Goal: Information Seeking & Learning: Learn about a topic

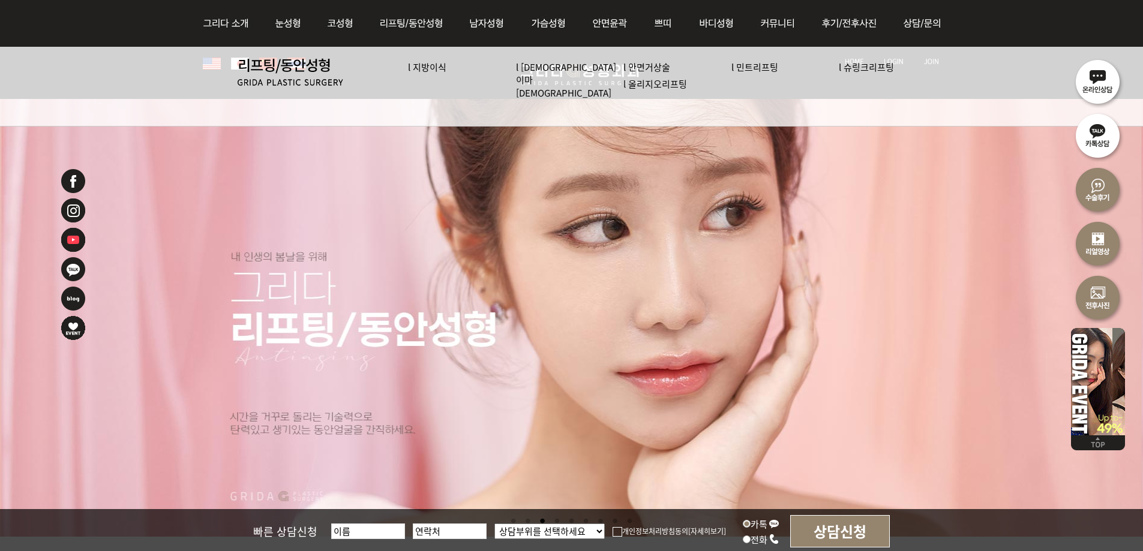
scroll to position [240, 0]
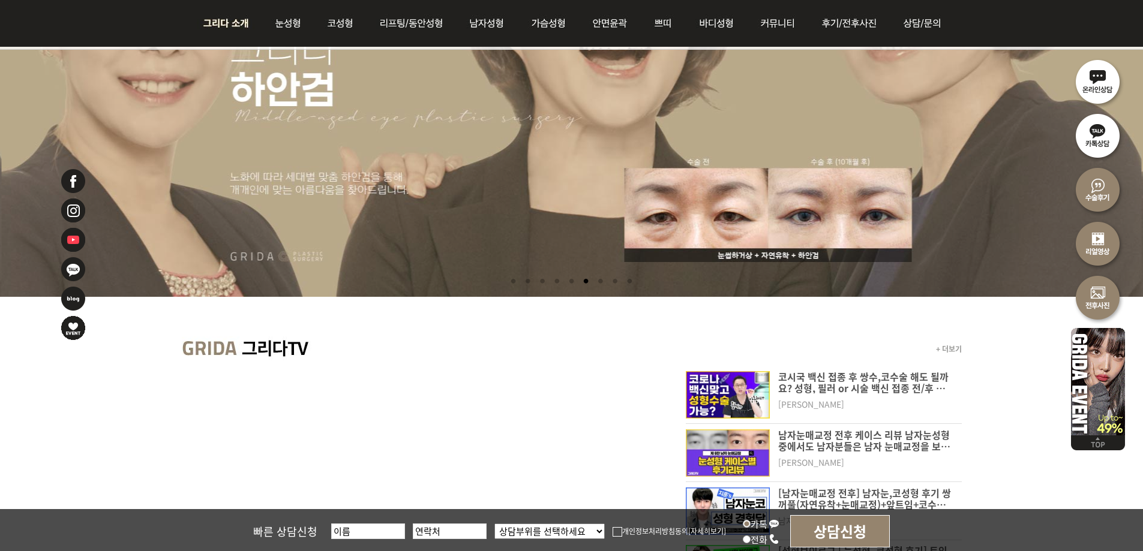
click at [256, 19] on img at bounding box center [229, 23] width 65 height 47
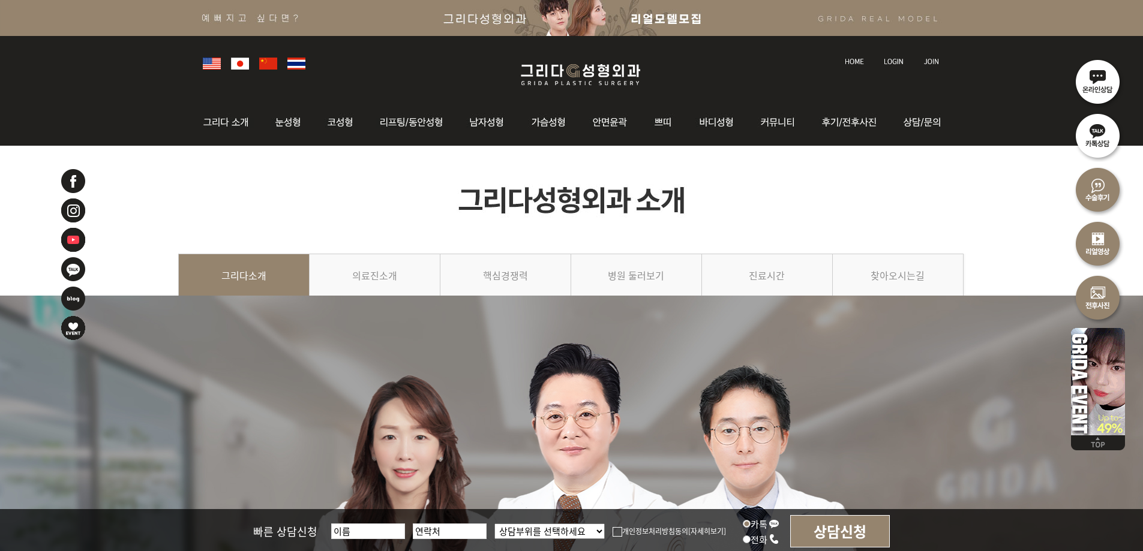
click at [592, 64] on img at bounding box center [580, 75] width 143 height 28
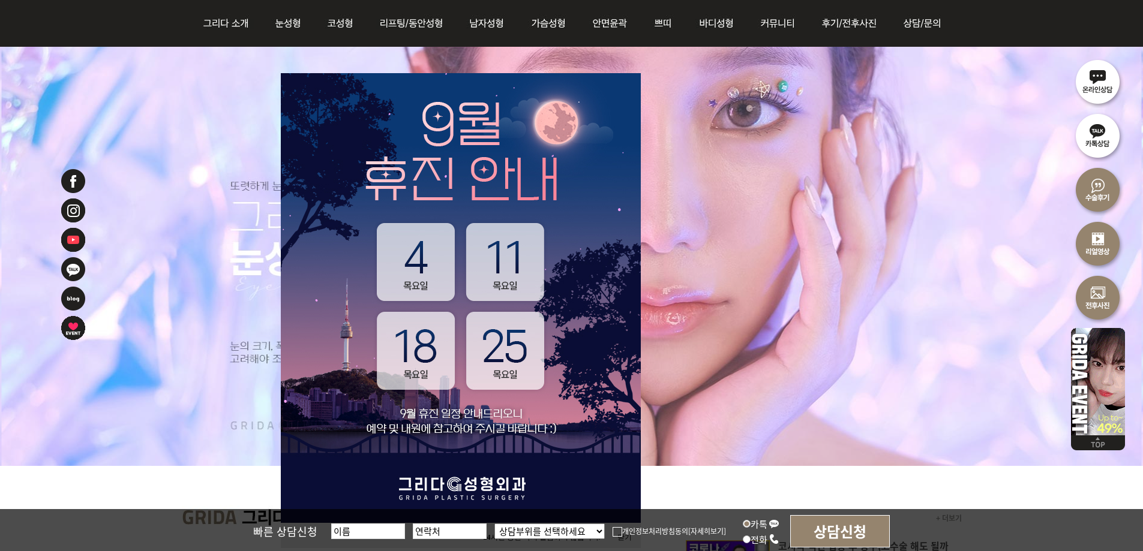
scroll to position [300, 0]
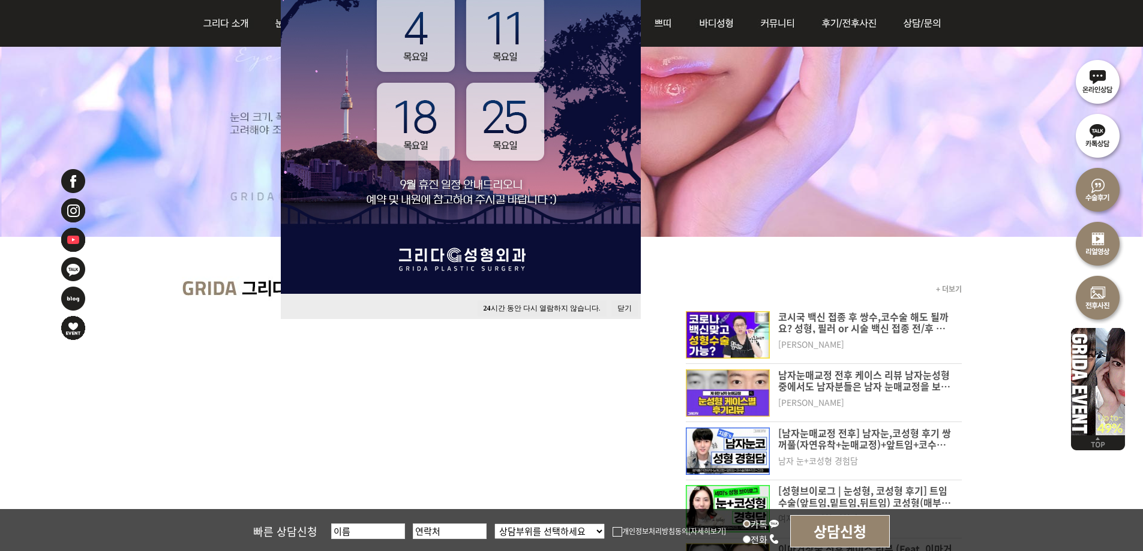
click at [624, 309] on button "닫기" at bounding box center [624, 309] width 26 height 16
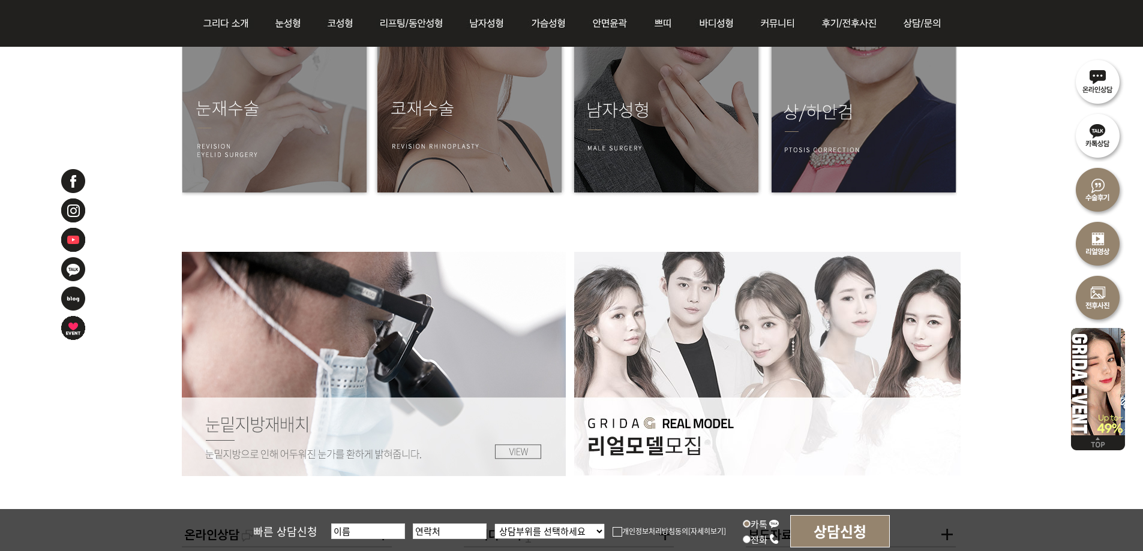
scroll to position [1979, 0]
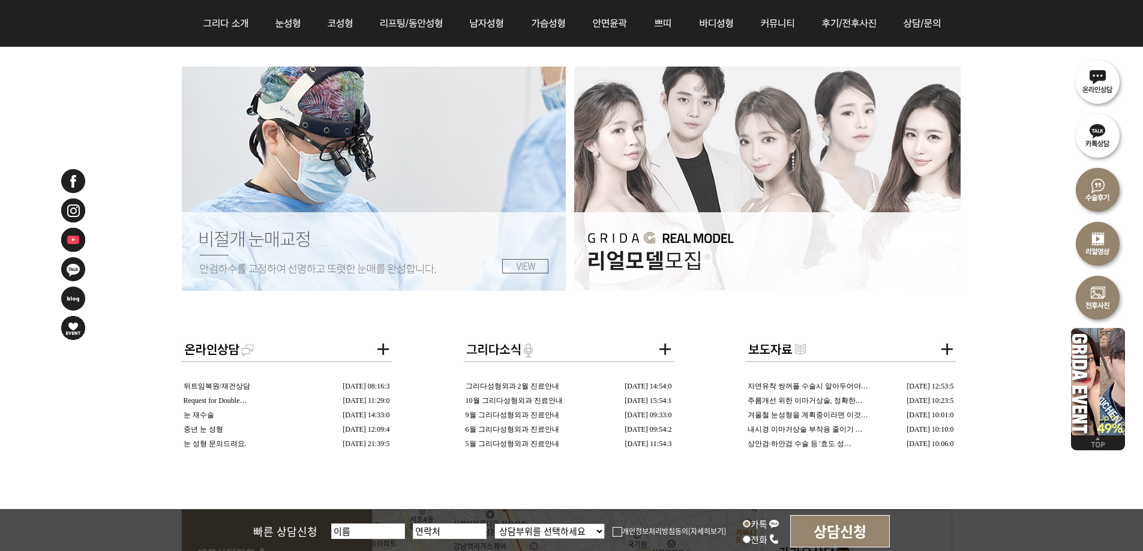
click at [235, 382] on link "뒤트임복원/재건상담" at bounding box center [217, 386] width 67 height 8
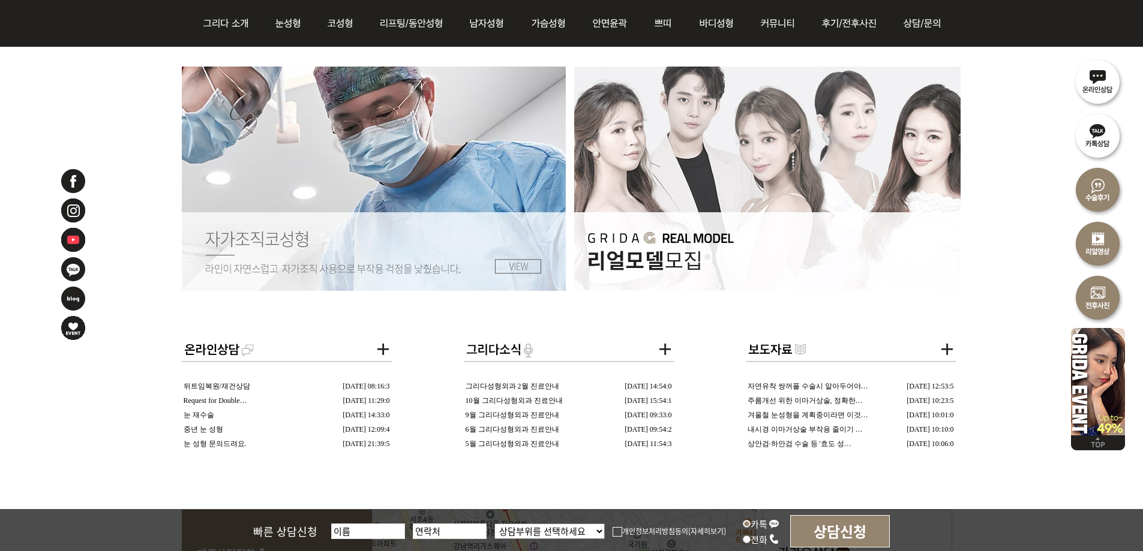
click at [241, 400] on link "Request for Double…" at bounding box center [216, 400] width 64 height 8
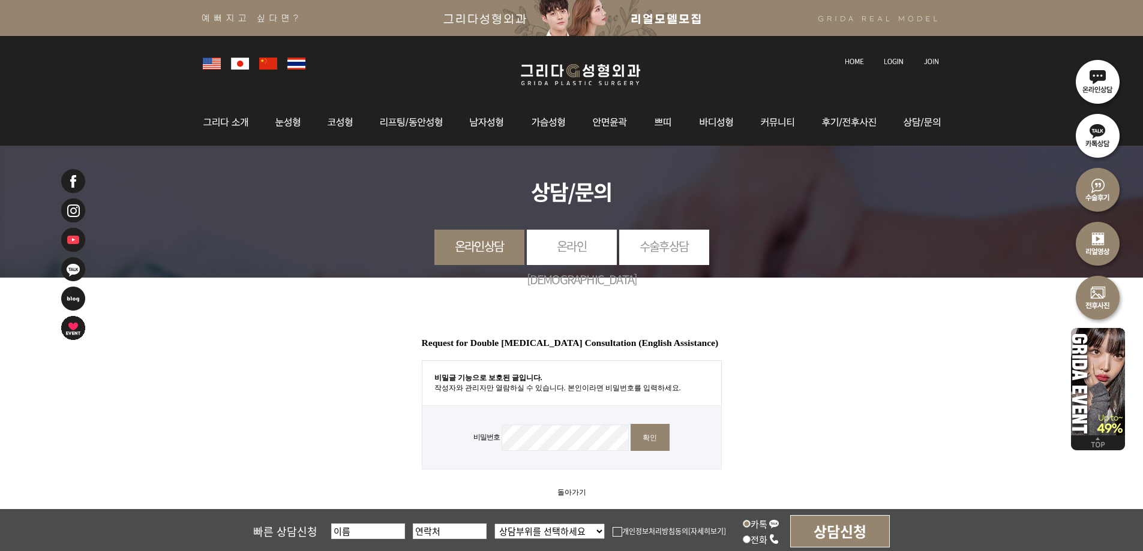
click at [601, 250] on link "온라인예약" at bounding box center [572, 263] width 90 height 66
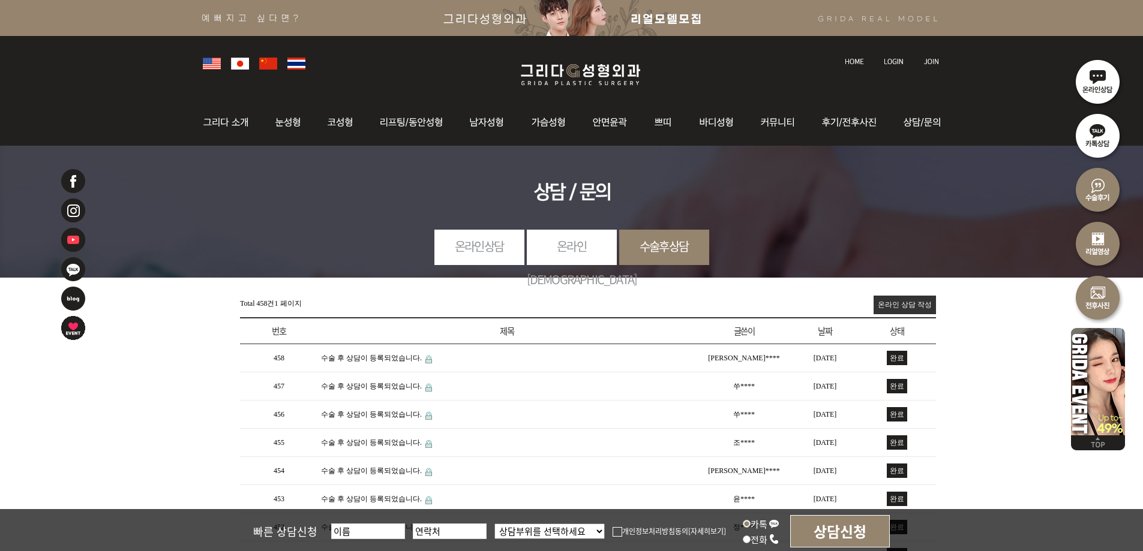
click at [455, 250] on link "온라인상담" at bounding box center [479, 246] width 90 height 33
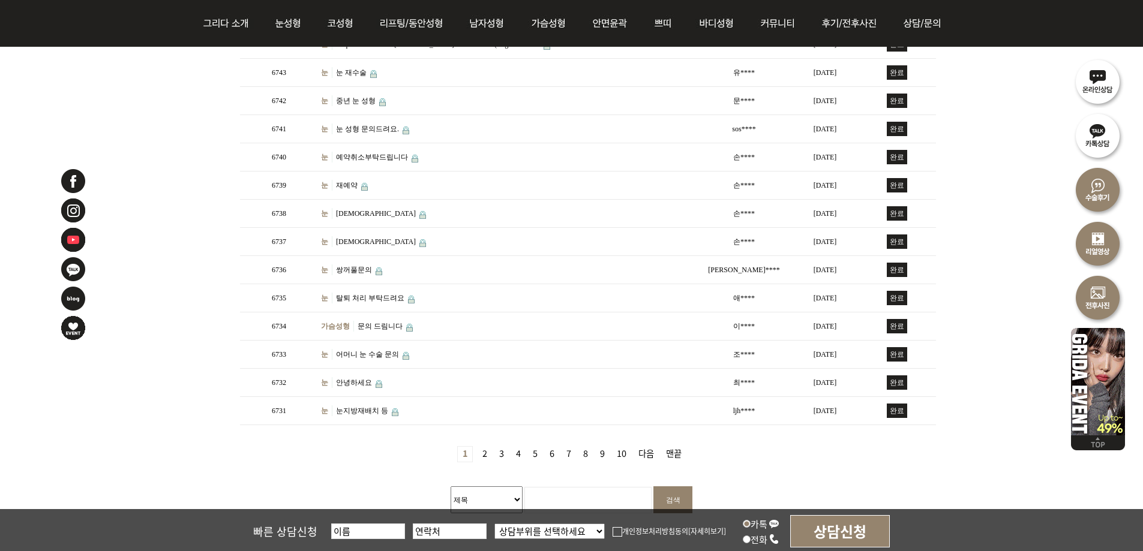
scroll to position [300, 0]
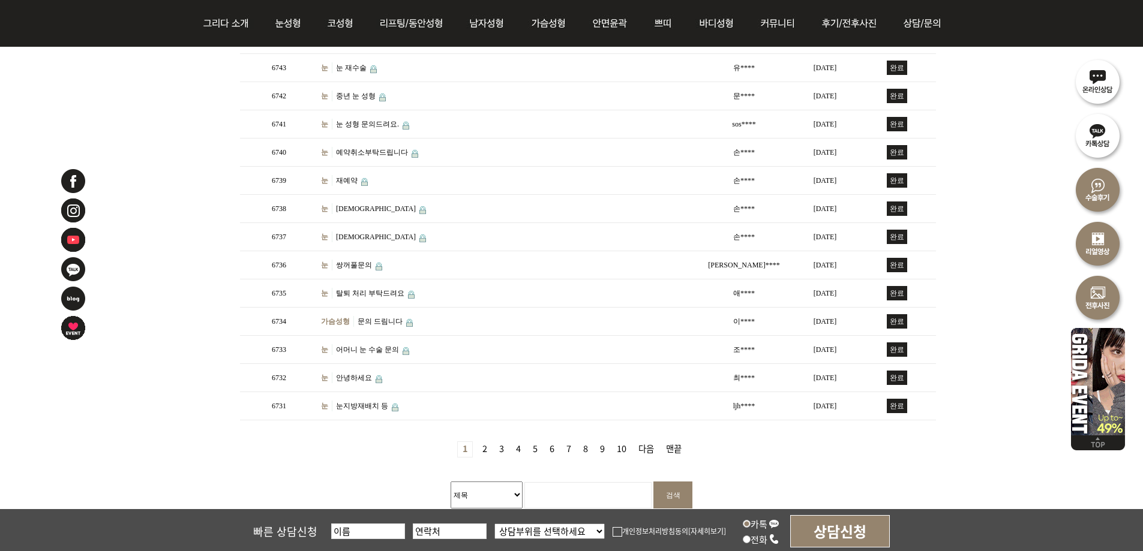
click at [482, 446] on link "2 페이지" at bounding box center [484, 449] width 14 height 15
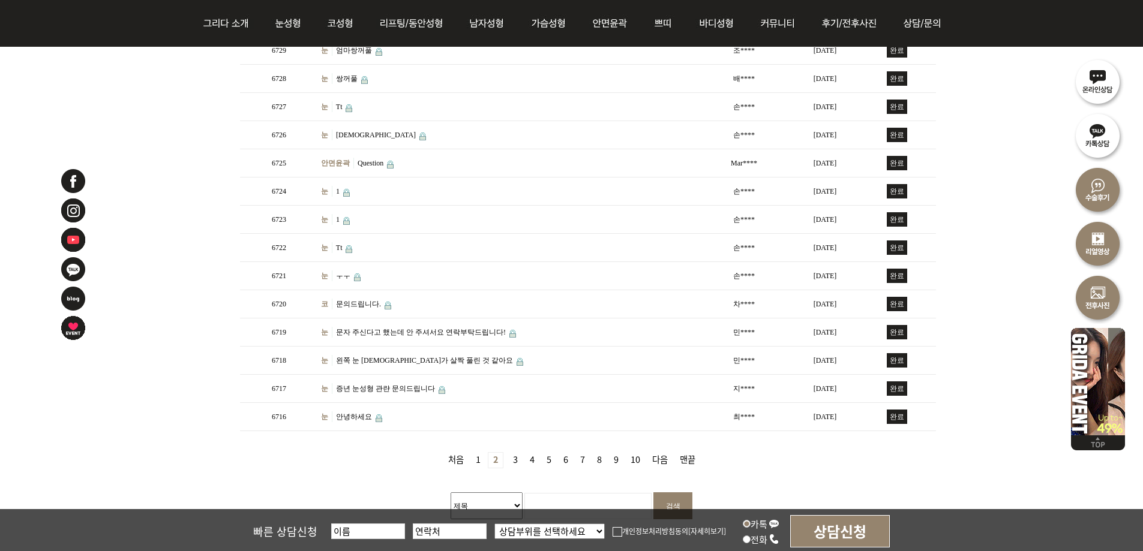
scroll to position [300, 0]
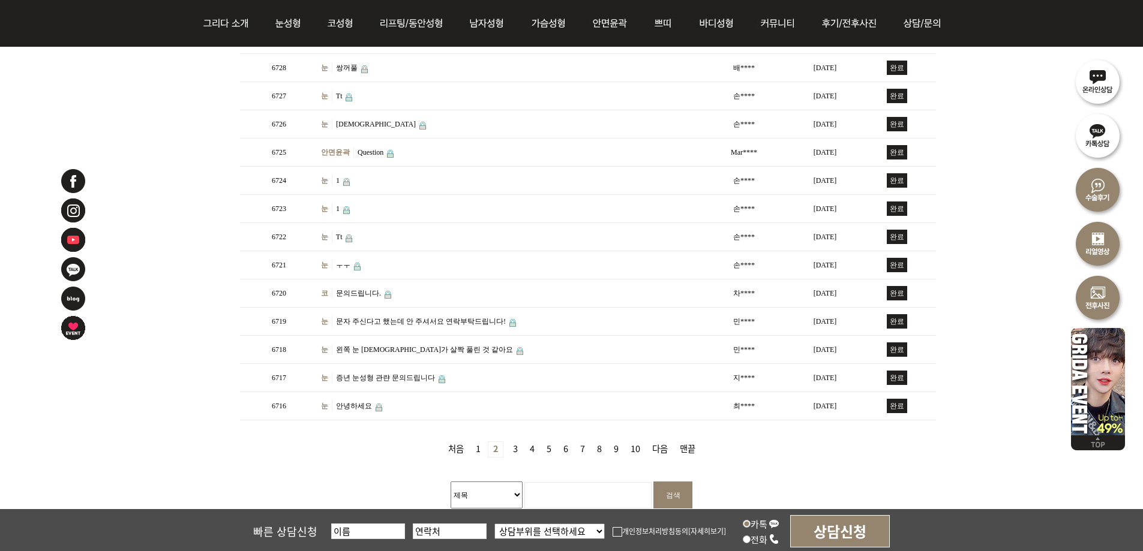
click at [687, 446] on link "맨끝" at bounding box center [687, 449] width 25 height 15
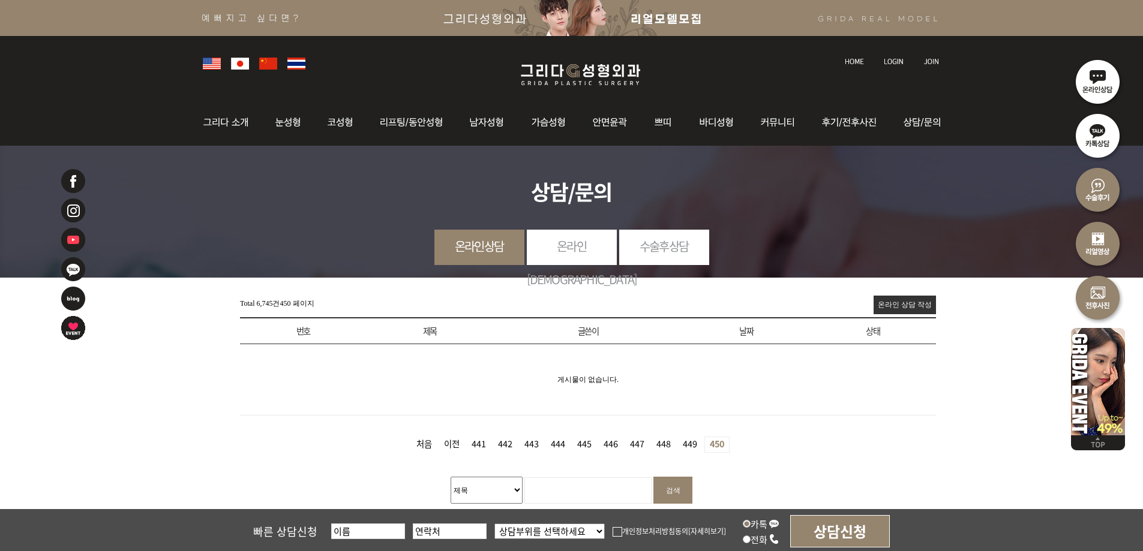
click at [688, 440] on link "449 페이지" at bounding box center [690, 444] width 24 height 15
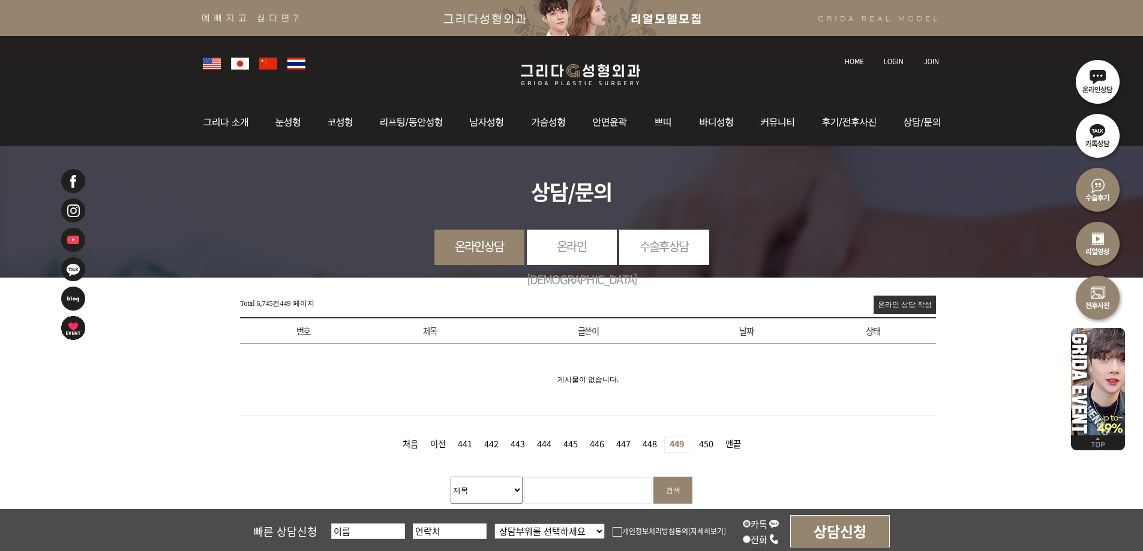
click at [656, 442] on link "448 페이지" at bounding box center [650, 444] width 24 height 15
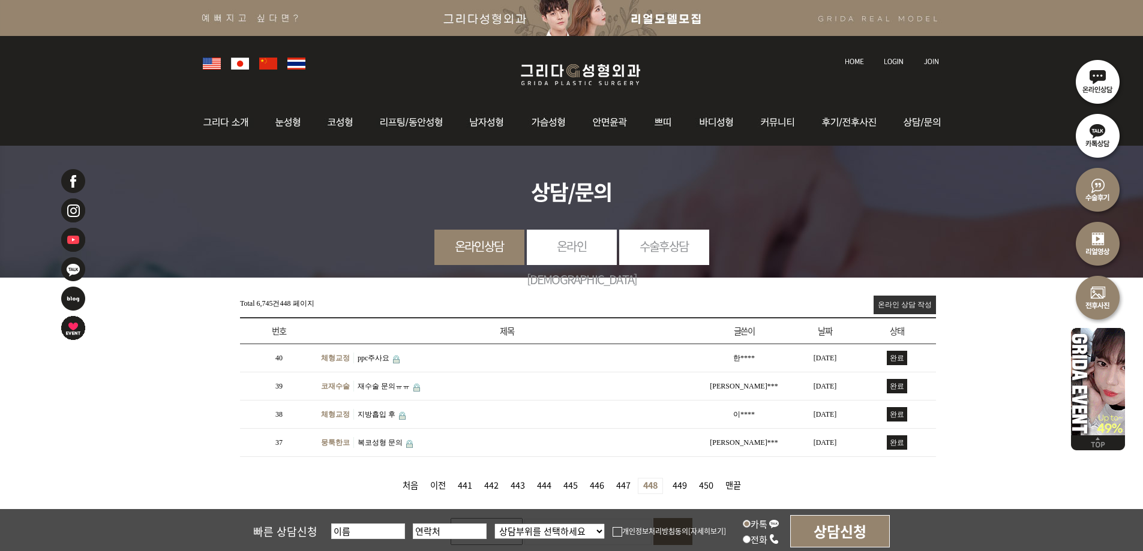
click at [403, 479] on link "처음" at bounding box center [410, 486] width 25 height 15
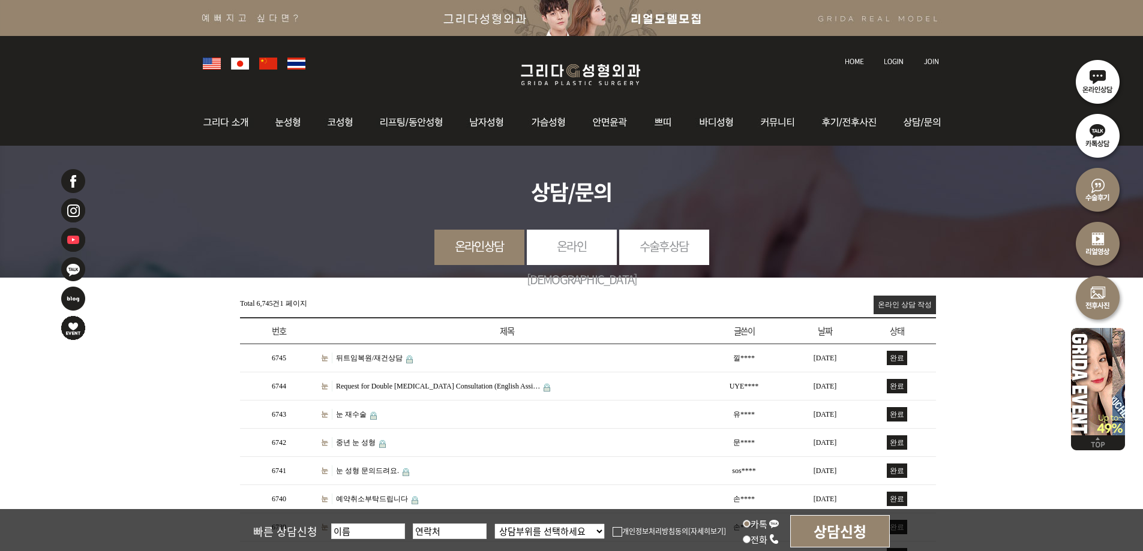
click at [549, 62] on img at bounding box center [580, 75] width 143 height 28
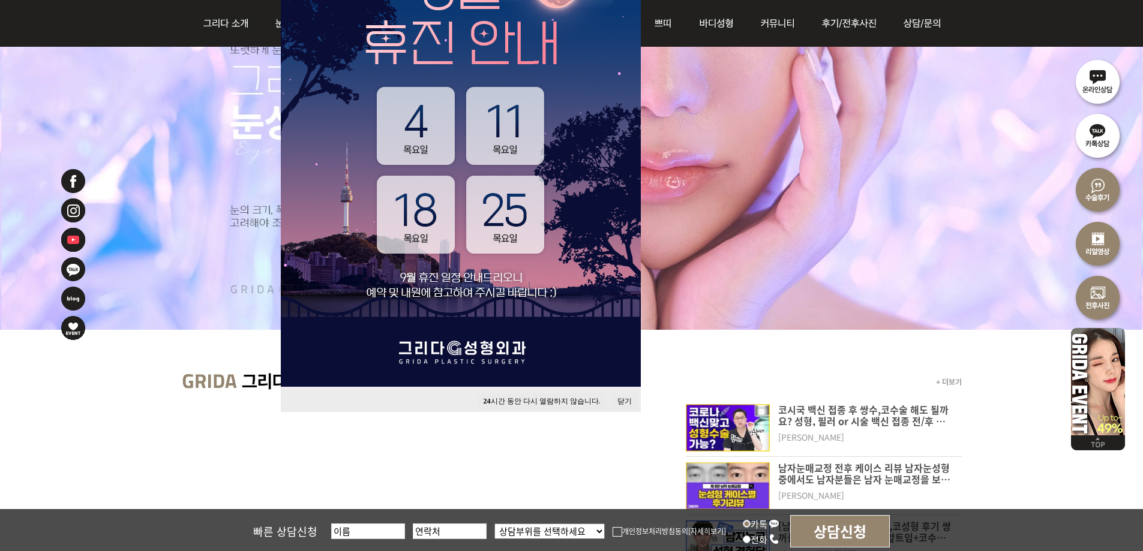
scroll to position [240, 0]
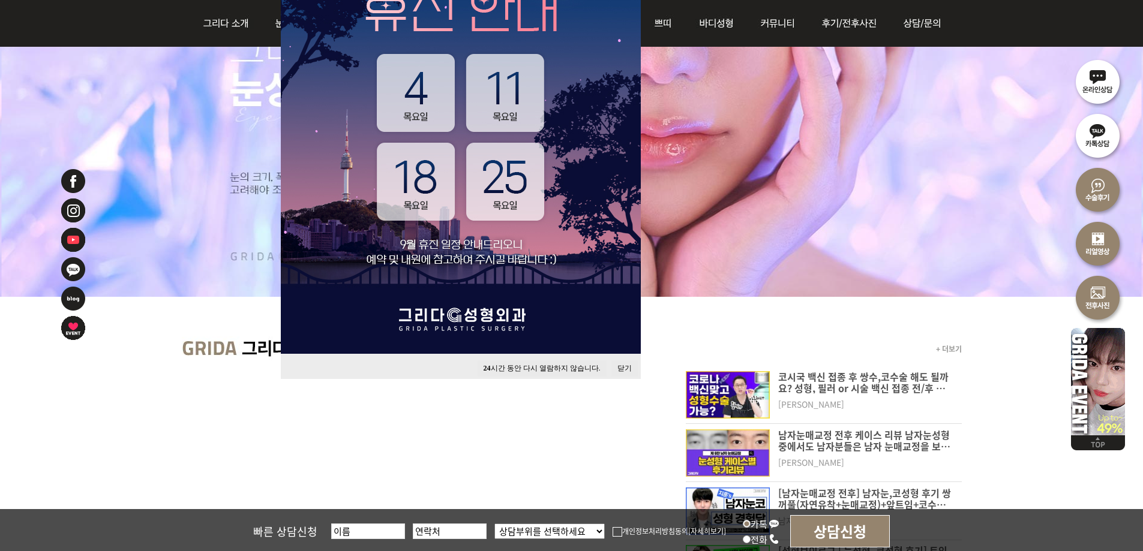
click at [626, 367] on button "닫기" at bounding box center [624, 368] width 26 height 16
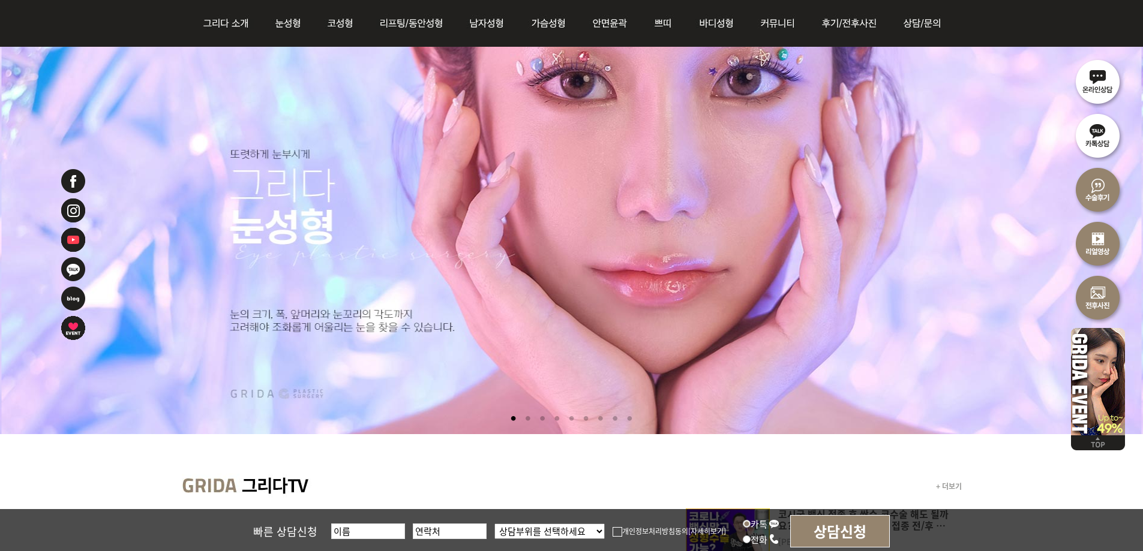
scroll to position [0, 0]
